Goal: Transaction & Acquisition: Book appointment/travel/reservation

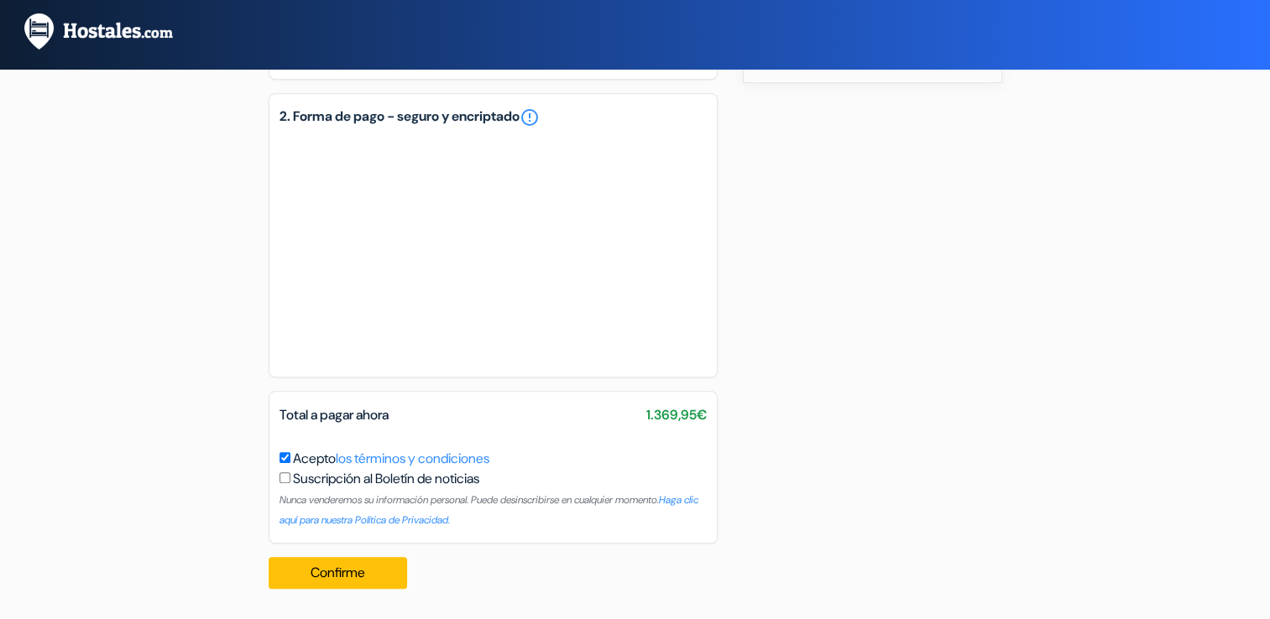
scroll to position [896, 0]
